Goal: Use online tool/utility: Use online tool/utility

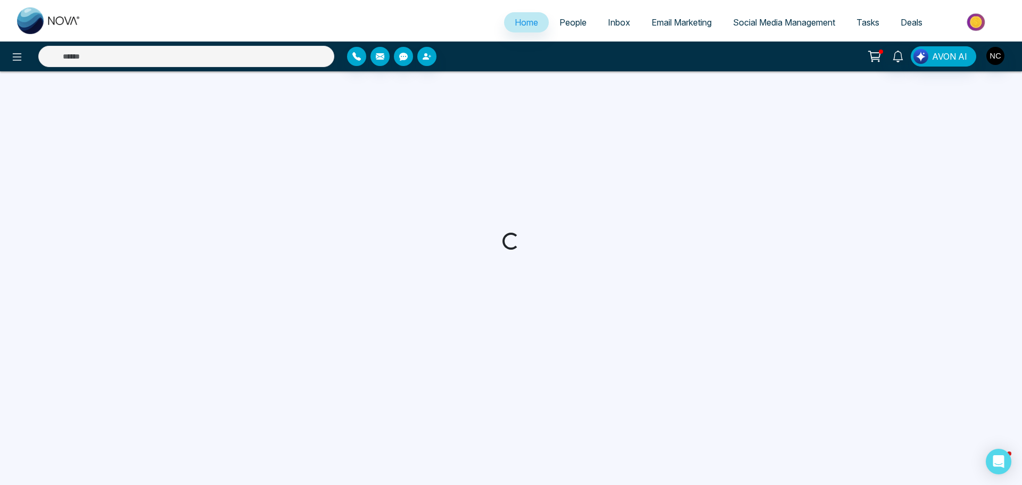
select select "*"
